Goal: Transaction & Acquisition: Purchase product/service

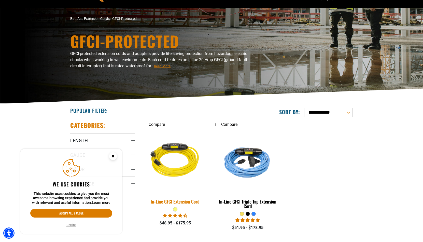
click at [193, 149] on img at bounding box center [175, 161] width 71 height 65
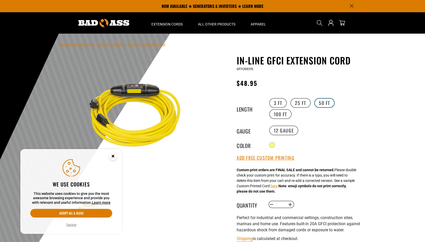
click at [322, 105] on label "50 FT" at bounding box center [325, 103] width 20 height 10
click at [114, 155] on icon "Close this option" at bounding box center [113, 156] width 2 height 2
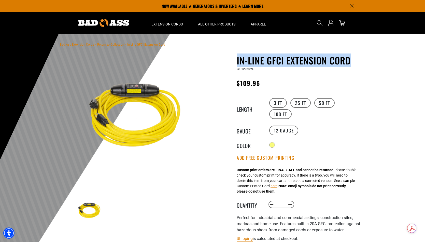
drag, startPoint x: 357, startPoint y: 61, endPoint x: 236, endPoint y: 62, distance: 121.2
click at [236, 62] on div "In-Line GFCI Extension Cord In-Line GFCI Extension Cord GFI12050YL Regular pric…" at bounding box center [288, 194] width 145 height 278
copy h1 "In-Line GFCI Extension Cord"
